Goal: Task Accomplishment & Management: Manage account settings

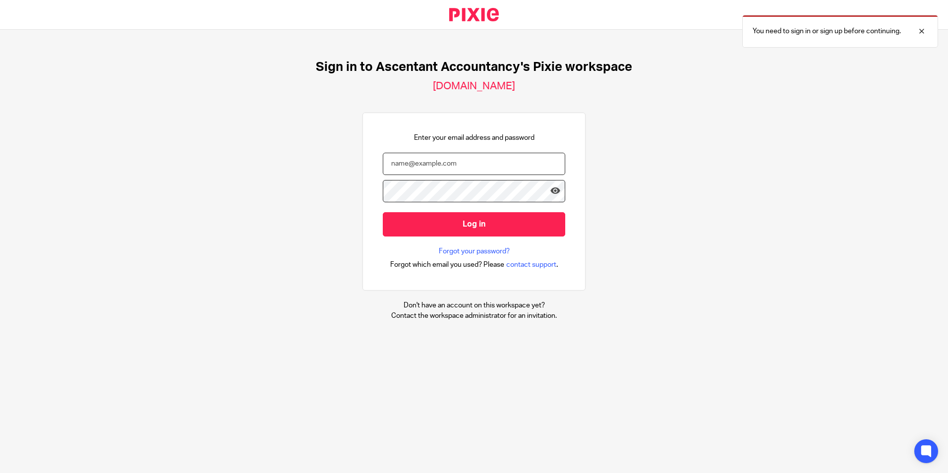
click at [421, 168] on input "email" at bounding box center [474, 164] width 182 height 22
type input "[PERSON_NAME][EMAIL_ADDRESS][DOMAIN_NAME]"
click at [383, 212] on input "Log in" at bounding box center [474, 224] width 182 height 24
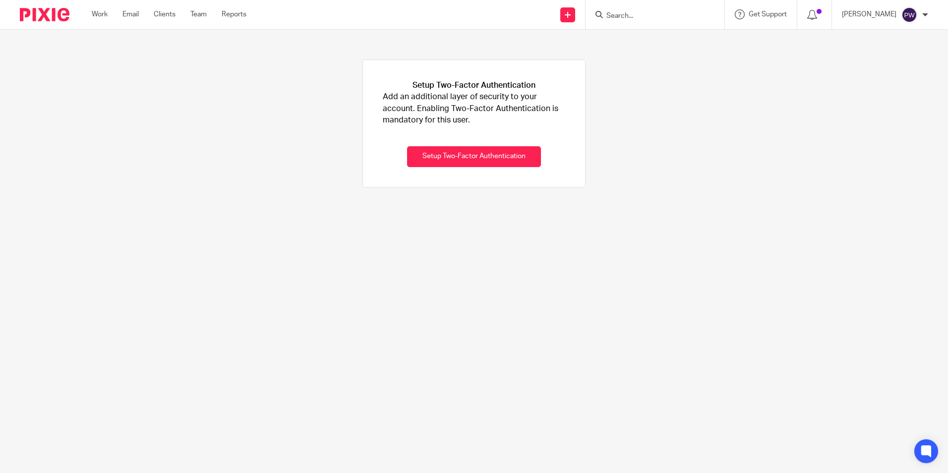
click at [637, 13] on input "Search" at bounding box center [649, 16] width 89 height 9
